Goal: Task Accomplishment & Management: Complete application form

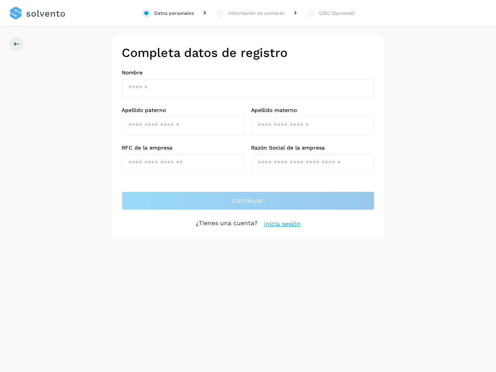
click at [168, 13] on div "Datos personales" at bounding box center [174, 13] width 40 height 7
click at [250, 13] on div "Información de contacto" at bounding box center [256, 13] width 56 height 7
click at [330, 13] on div "CIEC (Opcional)" at bounding box center [337, 13] width 36 height 7
click at [17, 44] on icon at bounding box center [17, 44] width 6 height 6
